Goal: Information Seeking & Learning: Find specific fact

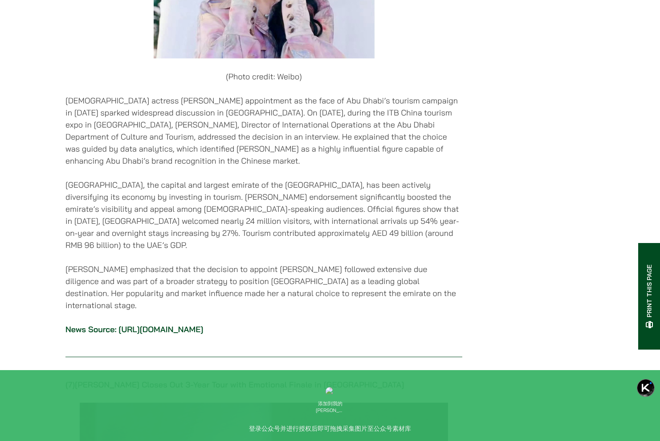
scroll to position [3727, 0]
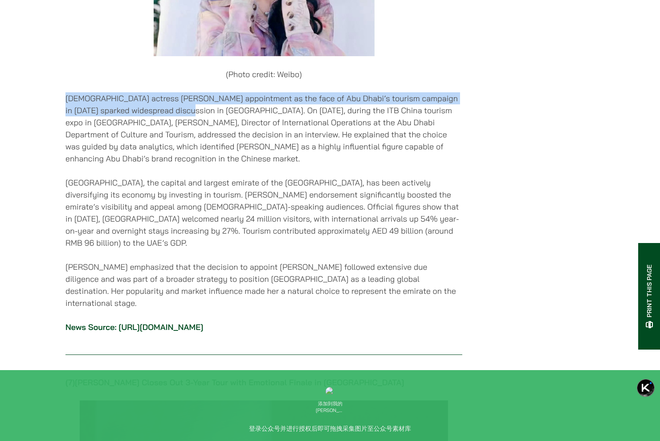
drag, startPoint x: 183, startPoint y: 150, endPoint x: 38, endPoint y: 134, distance: 145.7
click at [38, 134] on div "Home » News » China Media and Entertainment Weekly News Bulletin – ISSUE 52 Wee…" at bounding box center [330, 39] width 660 height 7435
copy p "[DEMOGRAPHIC_DATA] actress [PERSON_NAME] appointment as the face of Abu Dhabi’s…"
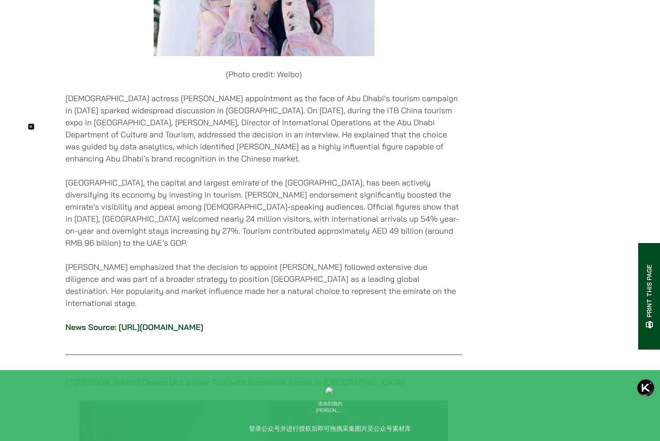
click at [211, 164] on p "[DEMOGRAPHIC_DATA] actress [PERSON_NAME] appointment as the face of Abu Dhabi’s…" at bounding box center [263, 128] width 397 height 72
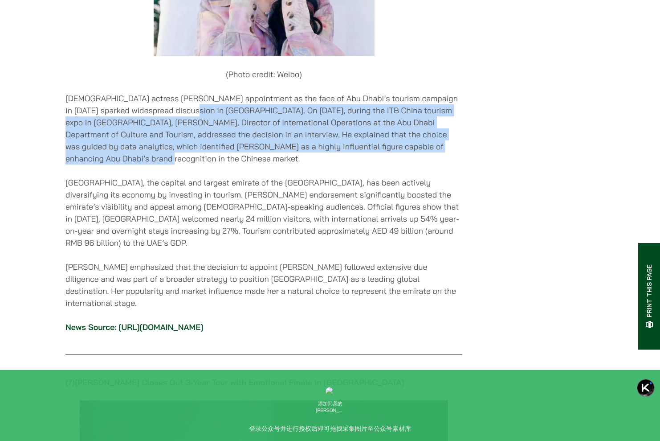
drag, startPoint x: 185, startPoint y: 145, endPoint x: 205, endPoint y: 197, distance: 55.6
click at [205, 164] on p "[DEMOGRAPHIC_DATA] actress [PERSON_NAME] appointment as the face of Abu Dhabi’s…" at bounding box center [263, 128] width 397 height 72
copy p "On [DATE], during the ITB China tourism expo in [GEOGRAPHIC_DATA], [PERSON_NAME…"
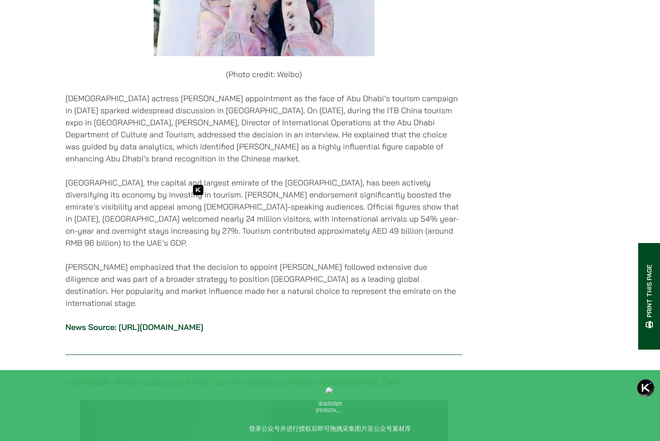
click at [150, 237] on p "[GEOGRAPHIC_DATA], the capital and largest emirate of the [GEOGRAPHIC_DATA], ha…" at bounding box center [263, 212] width 397 height 72
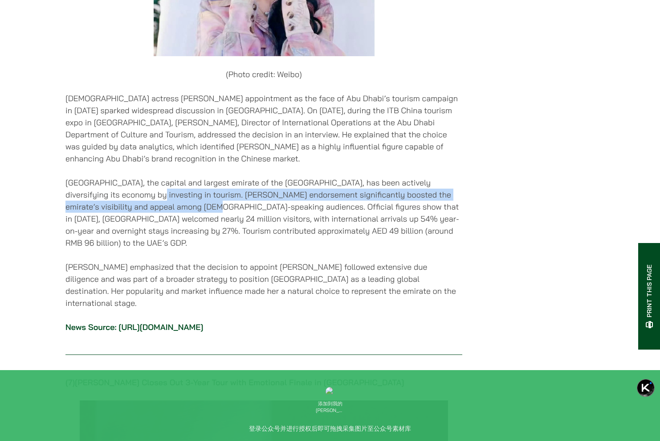
drag, startPoint x: 140, startPoint y: 233, endPoint x: 174, endPoint y: 244, distance: 35.6
click at [174, 244] on p "[GEOGRAPHIC_DATA], the capital and largest emirate of the [GEOGRAPHIC_DATA], ha…" at bounding box center [263, 212] width 397 height 72
copy p "[PERSON_NAME] endorsement significantly boosted the emirate’s visibility and ap…"
